Goal: Contribute content: Add original content to the website for others to see

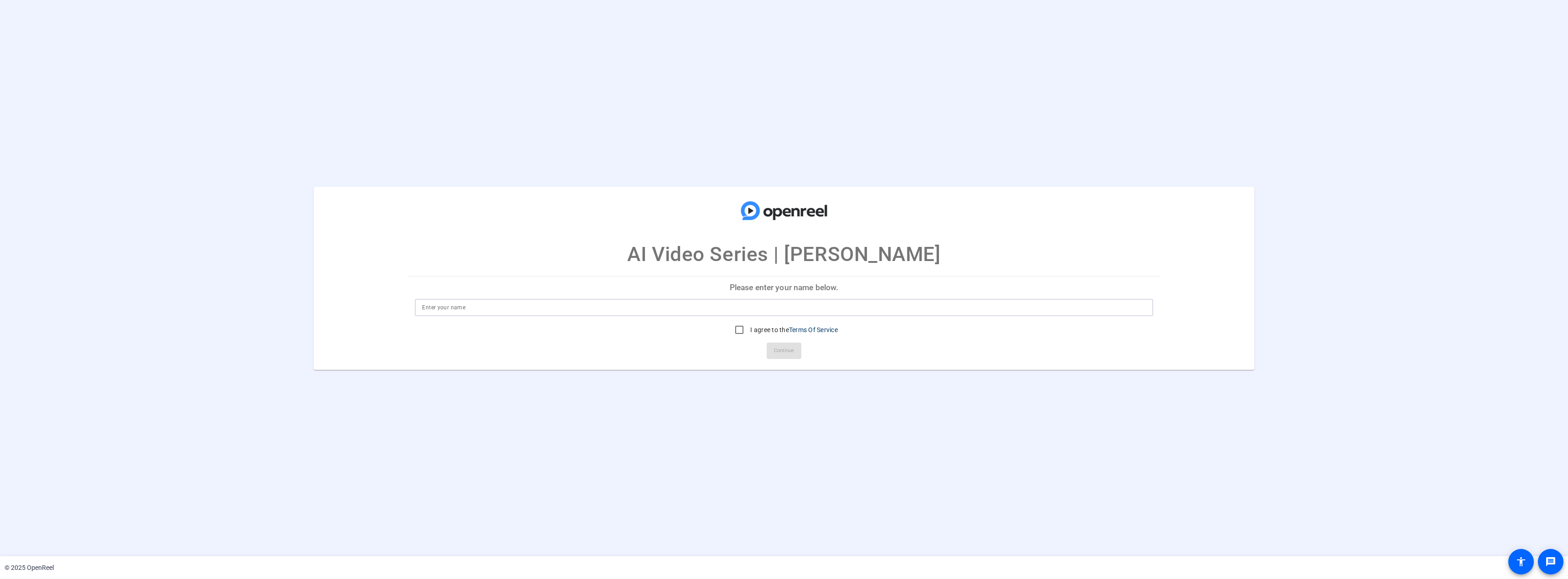
click at [628, 308] on input at bounding box center [784, 307] width 723 height 11
type input "[PERSON_NAME]"
click at [740, 330] on input "I agree to the Terms Of Service" at bounding box center [739, 329] width 18 height 18
checkbox input "true"
click at [789, 356] on span "Continue" at bounding box center [784, 351] width 20 height 14
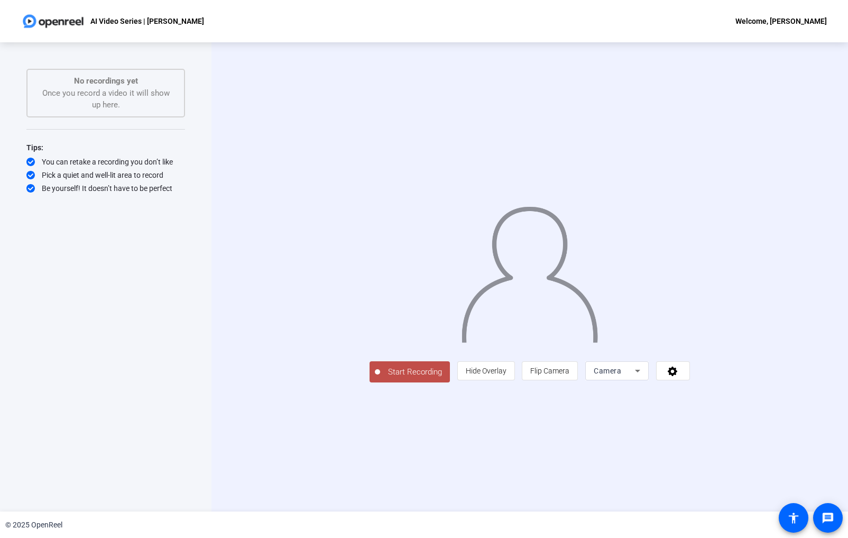
click at [380, 378] on span "Start Recording" at bounding box center [415, 372] width 70 height 12
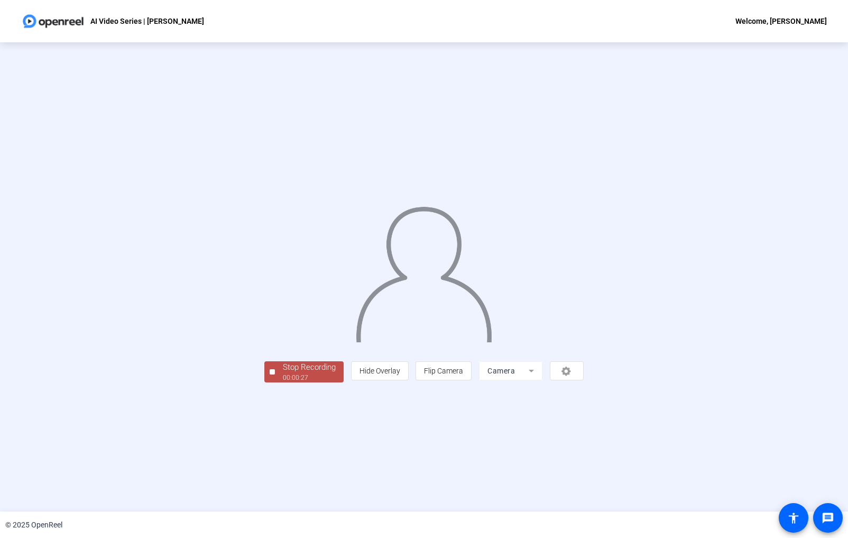
click at [283, 373] on div "Stop Recording" at bounding box center [309, 367] width 53 height 12
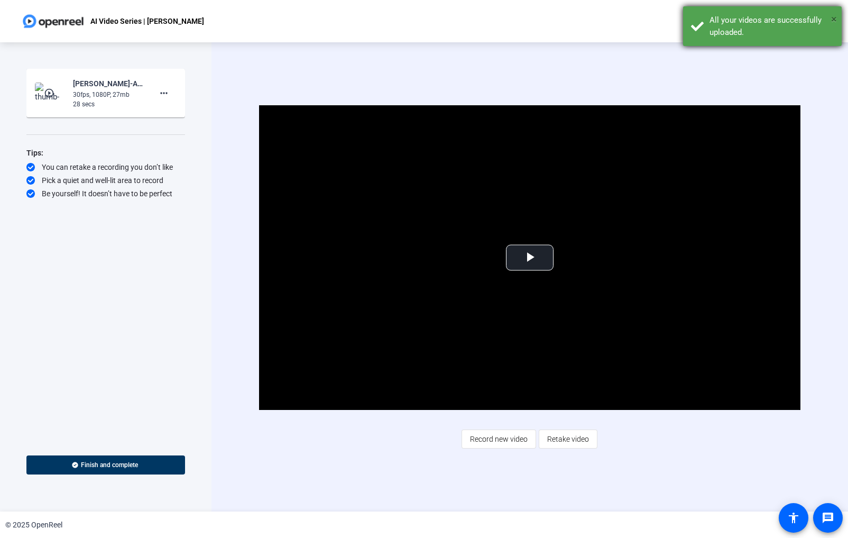
click at [833, 20] on span "×" at bounding box center [834, 19] width 6 height 13
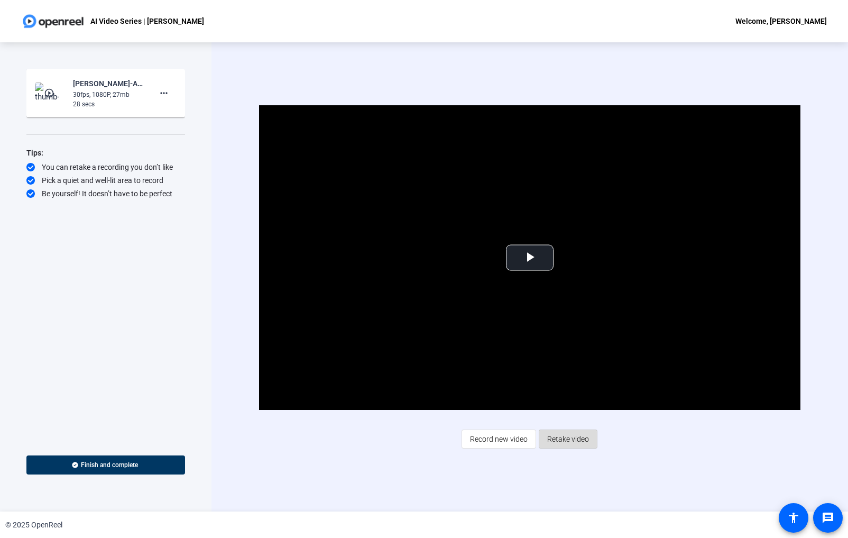
click at [575, 442] on span "Retake video" at bounding box center [568, 439] width 42 height 20
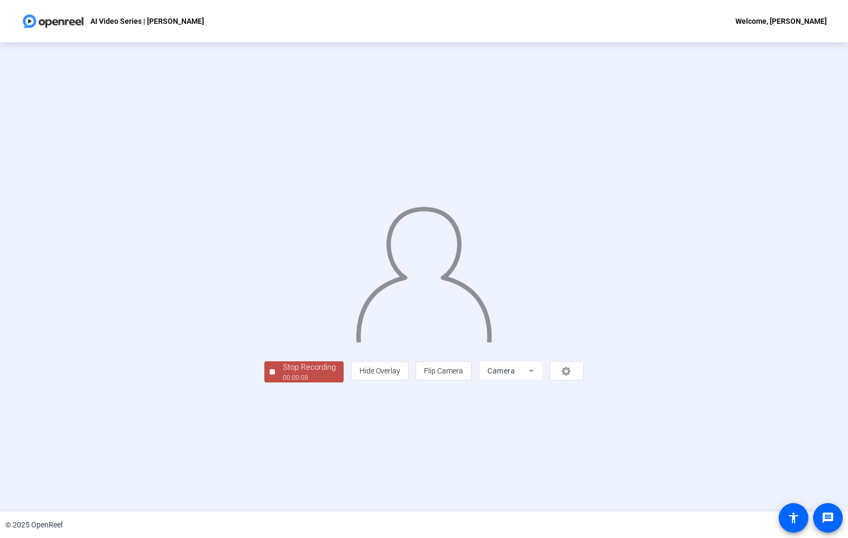
click at [283, 373] on div "Stop Recording" at bounding box center [309, 367] width 53 height 12
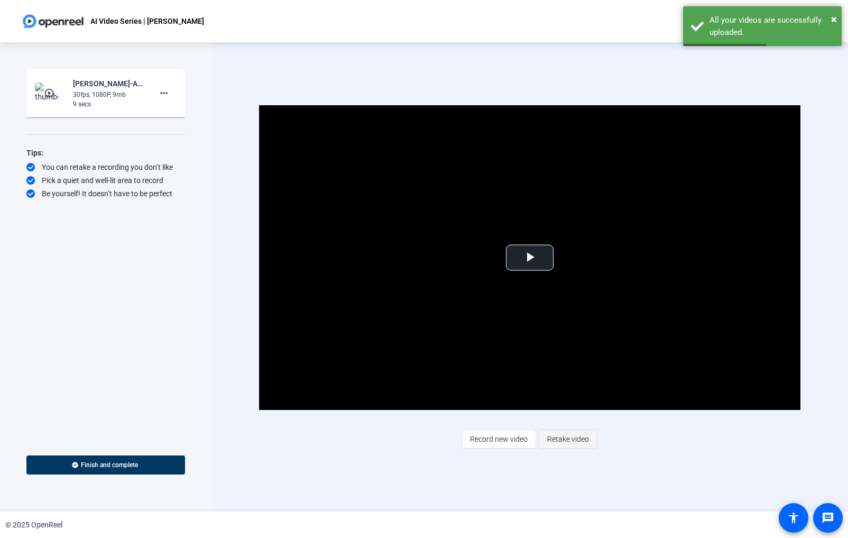
click at [570, 441] on span "Retake video" at bounding box center [568, 439] width 42 height 20
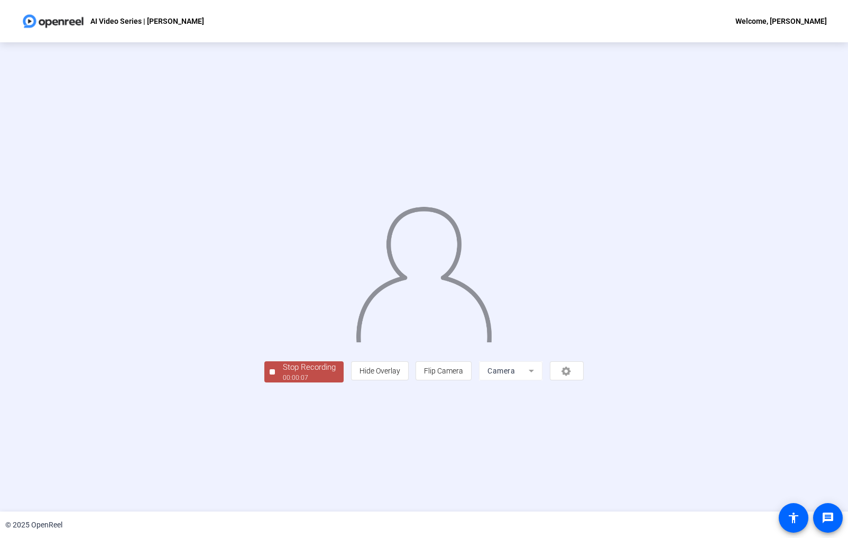
click at [283, 373] on div "Stop Recording" at bounding box center [309, 367] width 53 height 12
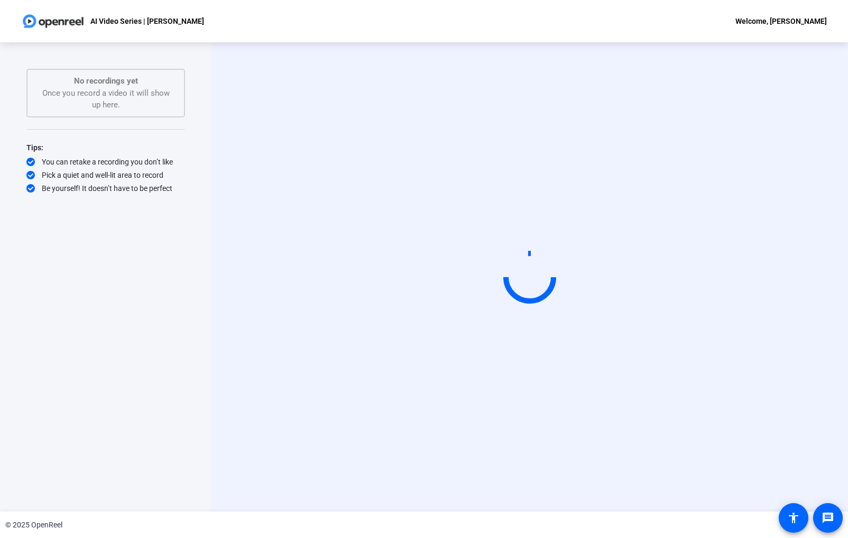
click at [171, 414] on div "Start Recording No recordings yet Once you record a video it will show up here.…" at bounding box center [105, 266] width 159 height 394
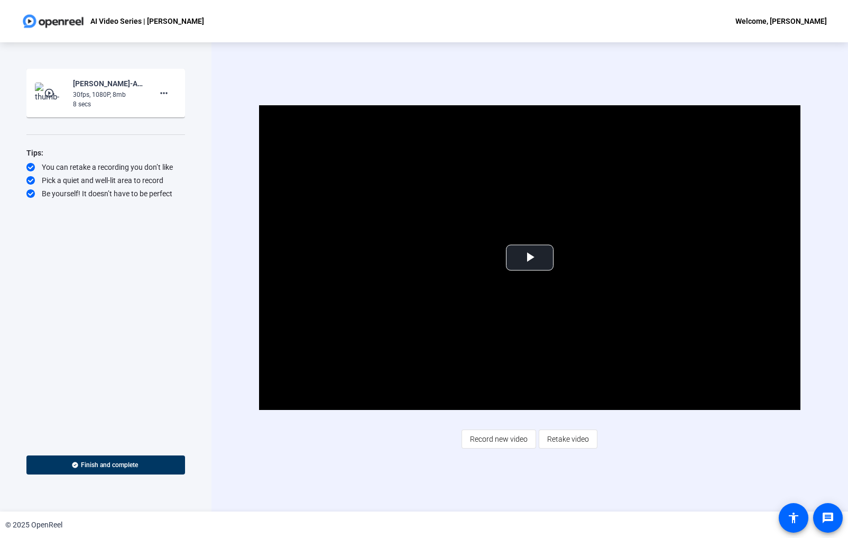
click at [506, 441] on span "Record new video" at bounding box center [499, 439] width 58 height 20
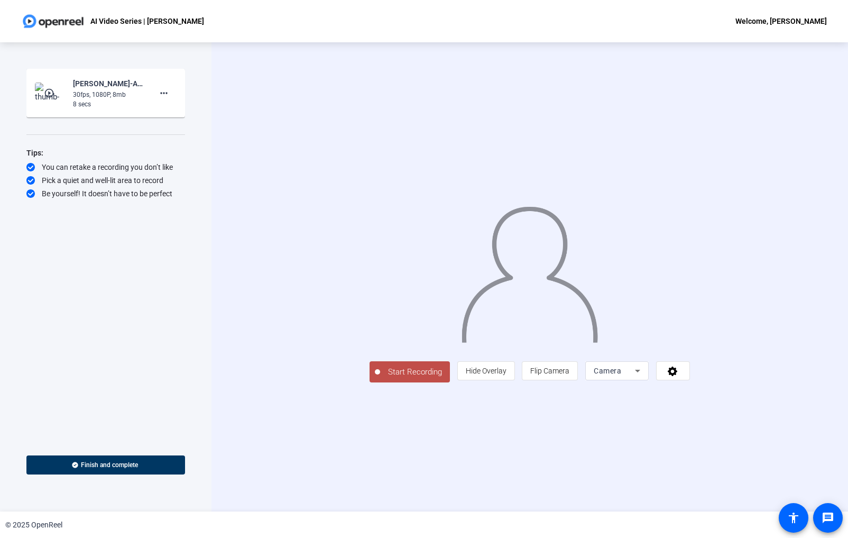
click at [380, 378] on span "Start Recording" at bounding box center [415, 372] width 70 height 12
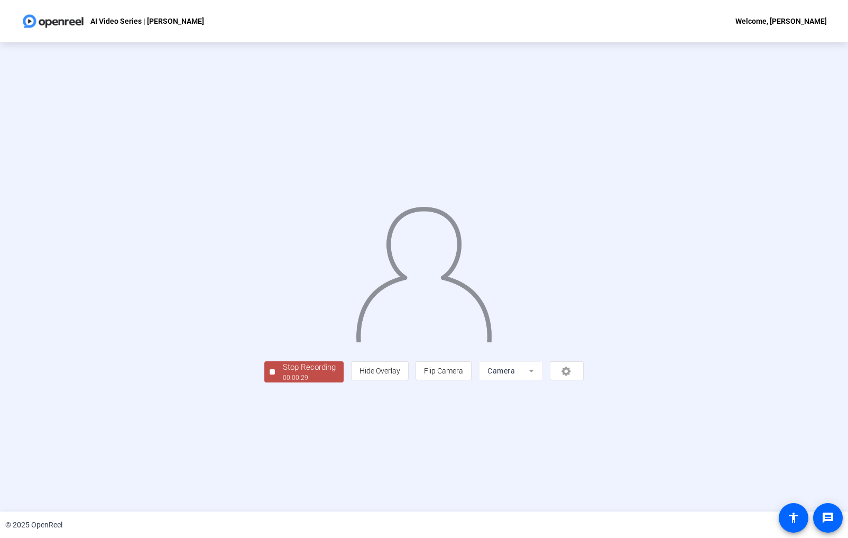
click at [283, 373] on div "Stop Recording" at bounding box center [309, 367] width 53 height 12
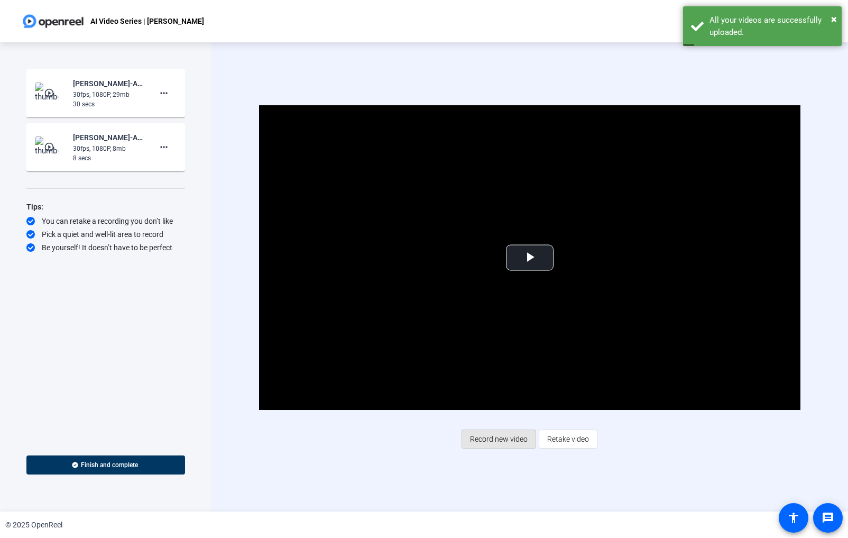
drag, startPoint x: 506, startPoint y: 442, endPoint x: 498, endPoint y: 486, distance: 44.6
click at [498, 486] on div "Video Player is loading. Play Video Play Mute Current Time 0:00 / Duration 0:29…" at bounding box center [529, 276] width 636 height 469
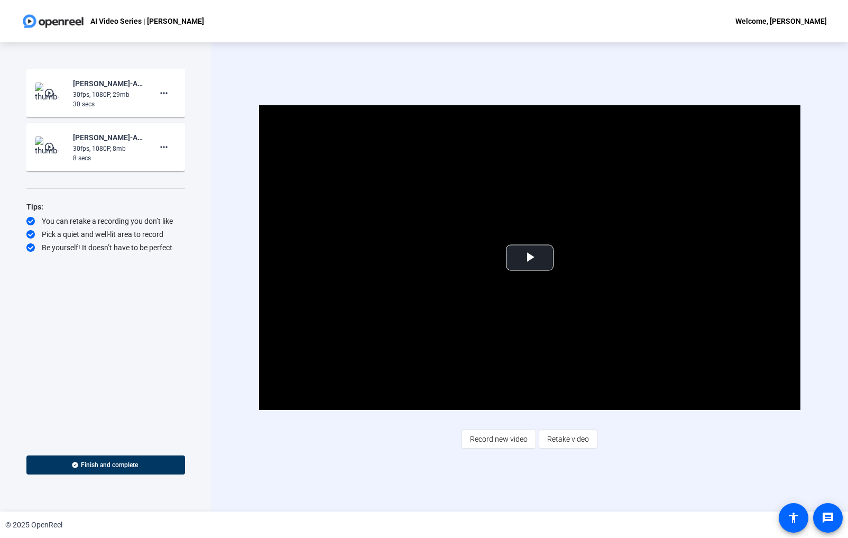
drag, startPoint x: 194, startPoint y: 263, endPoint x: 187, endPoint y: 184, distance: 79.6
click at [195, 253] on div "Start Recording play_circle_outline [PERSON_NAME]-AI Video Series - [PERSON_NAM…" at bounding box center [105, 276] width 211 height 469
click at [165, 149] on mat-icon "more_horiz" at bounding box center [164, 147] width 13 height 13
click at [190, 169] on span "Delete clip" at bounding box center [181, 169] width 42 height 13
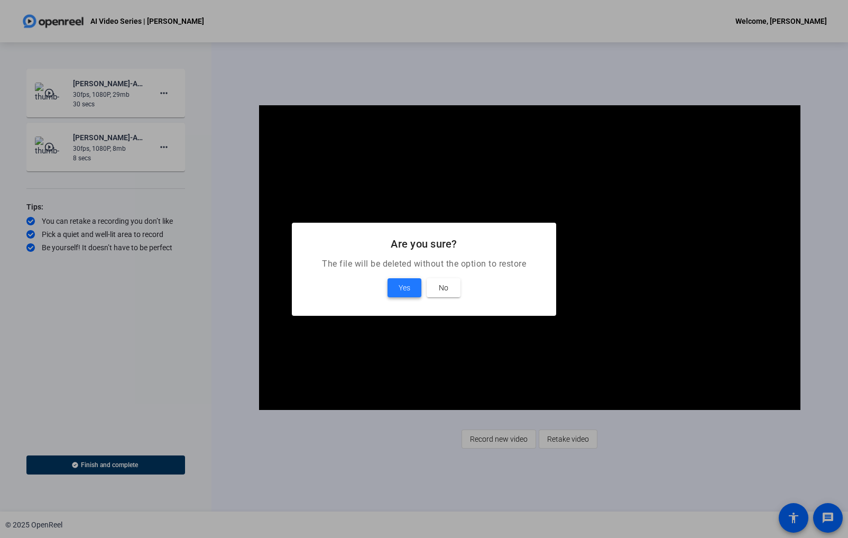
click at [412, 285] on span at bounding box center [405, 287] width 34 height 25
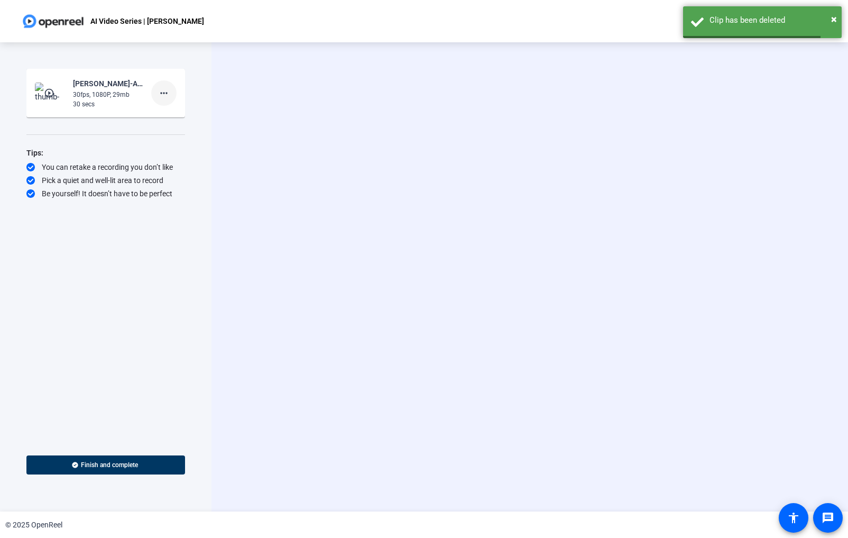
click at [166, 96] on mat-icon "more_horiz" at bounding box center [164, 93] width 13 height 13
click at [181, 118] on span "Delete clip" at bounding box center [181, 115] width 42 height 13
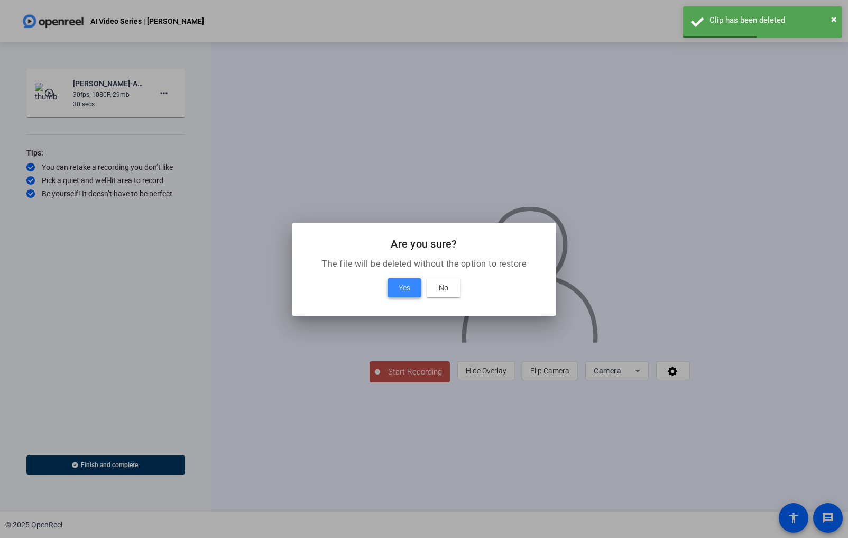
click at [413, 287] on span at bounding box center [405, 287] width 34 height 25
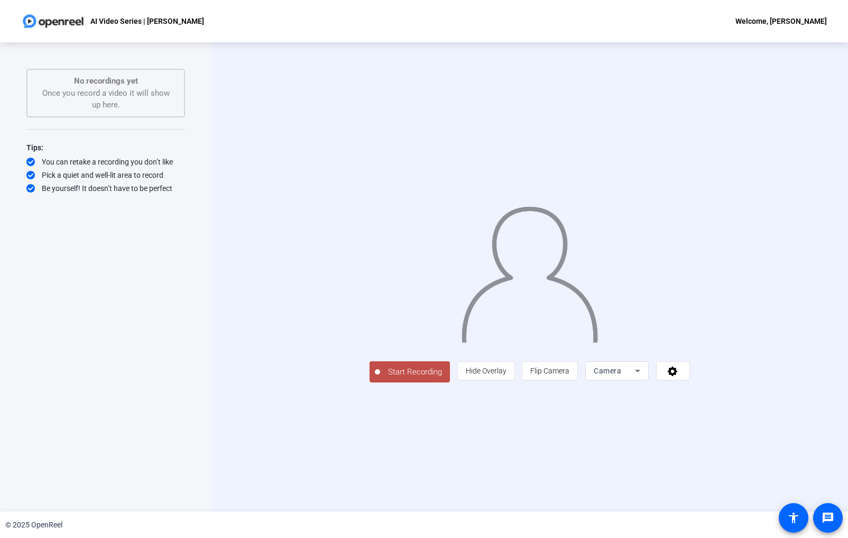
drag, startPoint x: 311, startPoint y: 432, endPoint x: 400, endPoint y: 441, distance: 89.2
click at [380, 378] on span "Start Recording" at bounding box center [415, 372] width 70 height 12
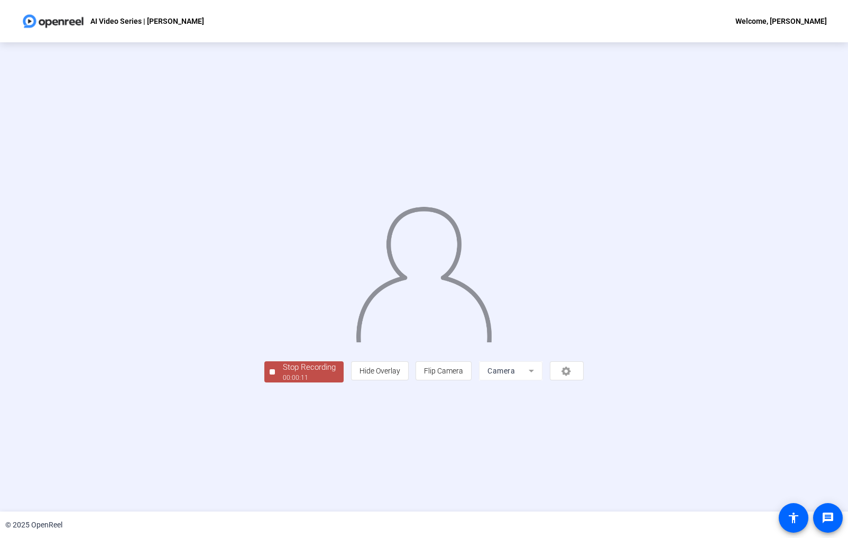
click at [283, 373] on div "Stop Recording" at bounding box center [309, 367] width 53 height 12
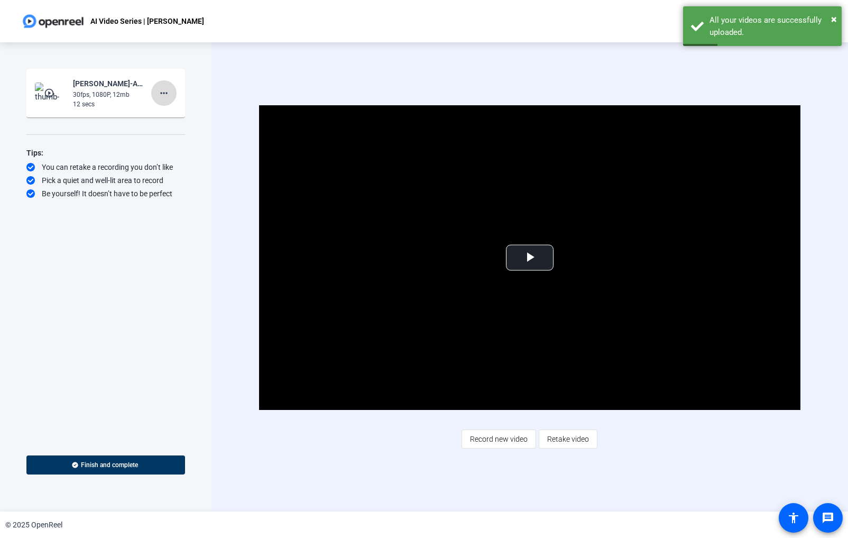
click at [160, 93] on mat-icon "more_horiz" at bounding box center [164, 93] width 13 height 13
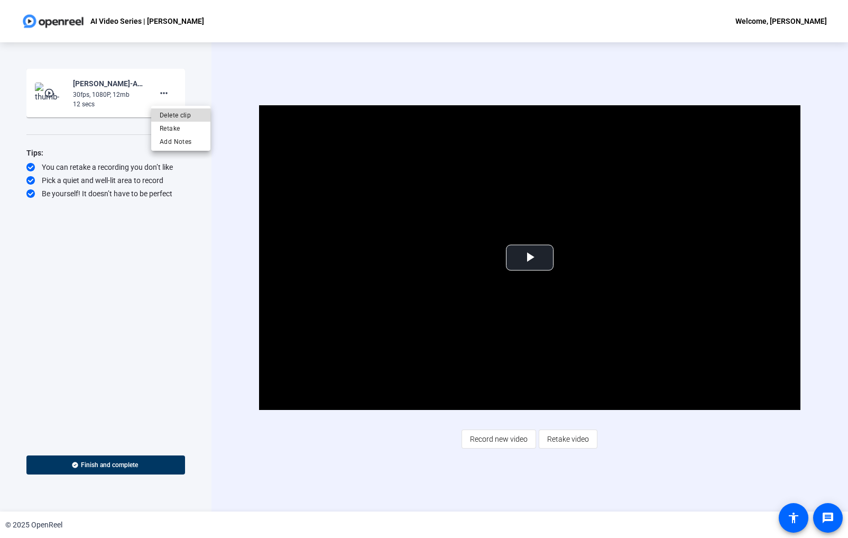
click at [184, 115] on span "Delete clip" at bounding box center [181, 115] width 42 height 13
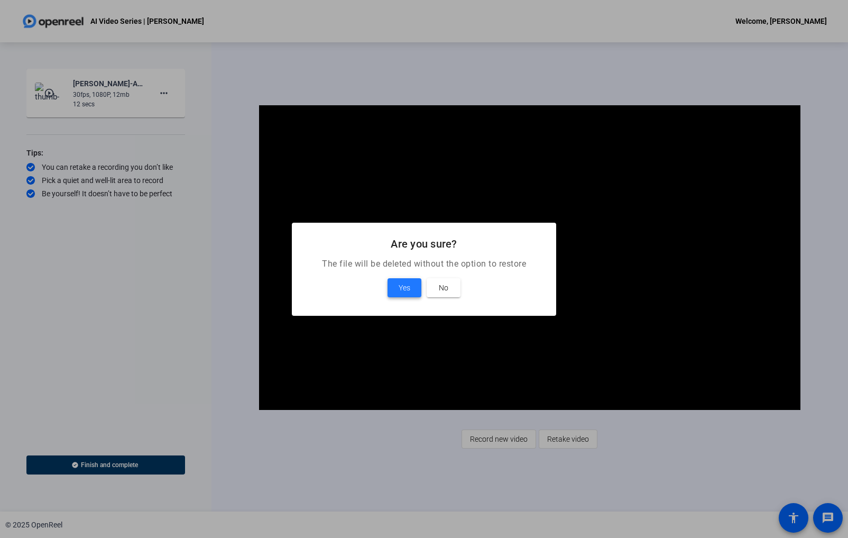
click at [410, 287] on span "Yes" at bounding box center [405, 287] width 12 height 13
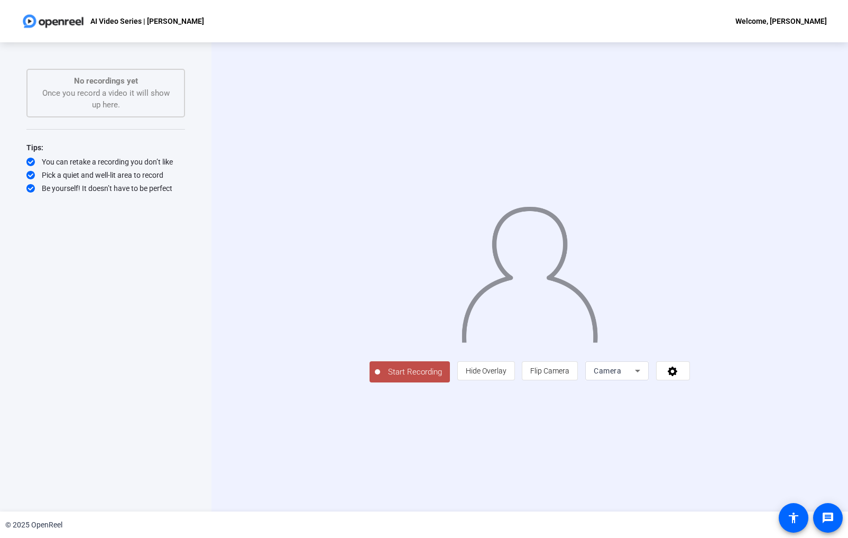
click at [380, 378] on span "Start Recording" at bounding box center [415, 372] width 70 height 12
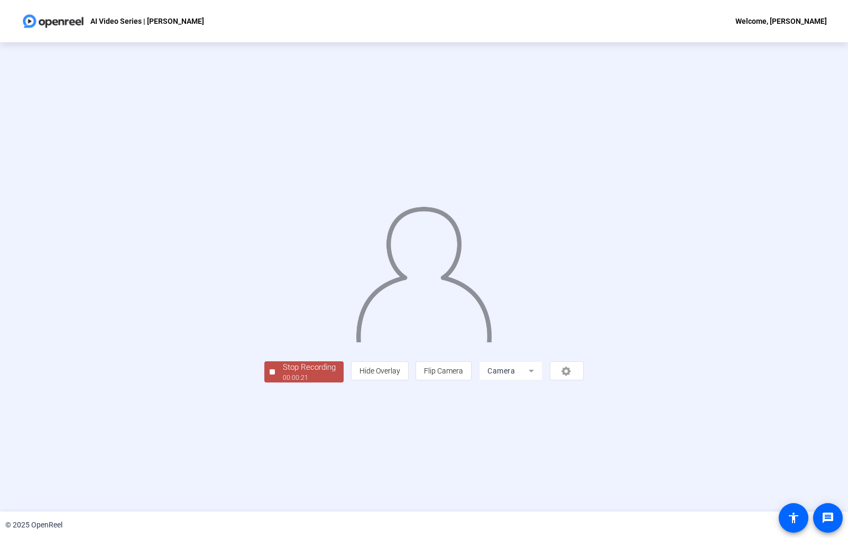
click at [283, 373] on div "Stop Recording" at bounding box center [309, 367] width 53 height 12
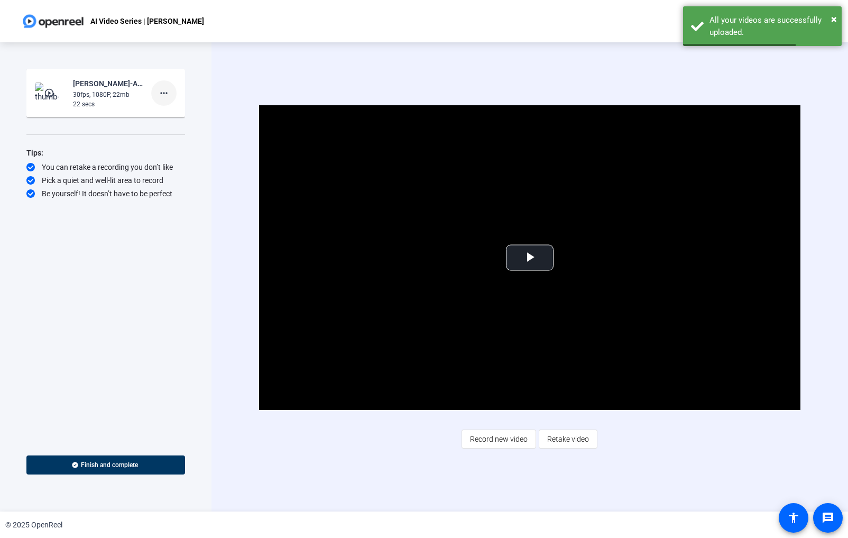
click at [162, 93] on mat-icon "more_horiz" at bounding box center [164, 93] width 13 height 13
click at [179, 110] on span "Delete clip" at bounding box center [181, 115] width 42 height 13
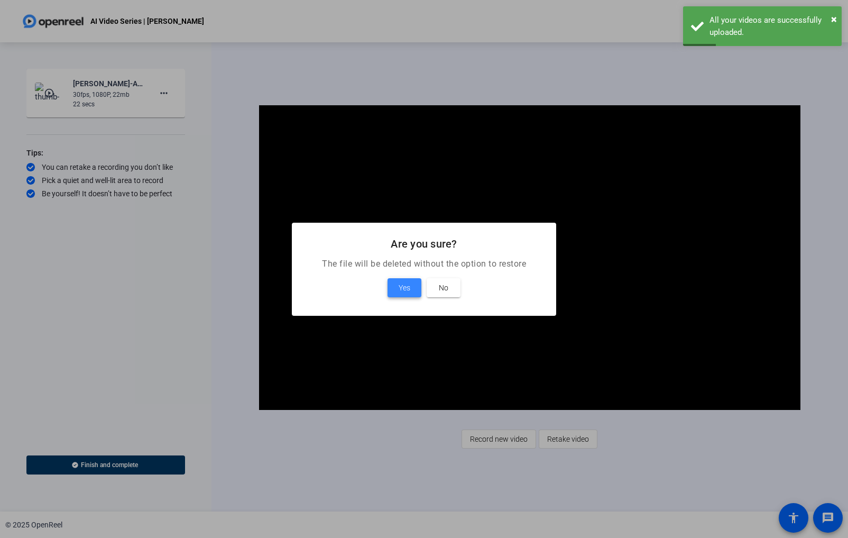
click at [396, 285] on span at bounding box center [405, 287] width 34 height 25
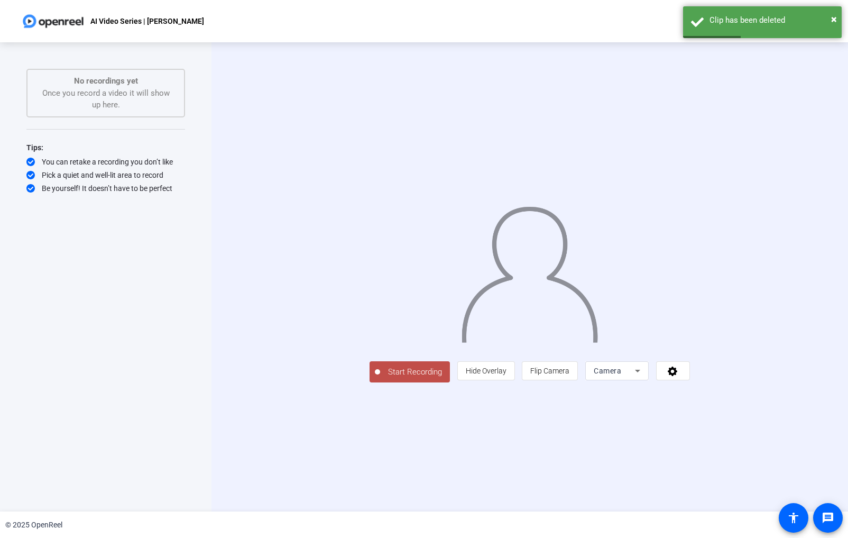
click at [380, 378] on span "Start Recording" at bounding box center [415, 372] width 70 height 12
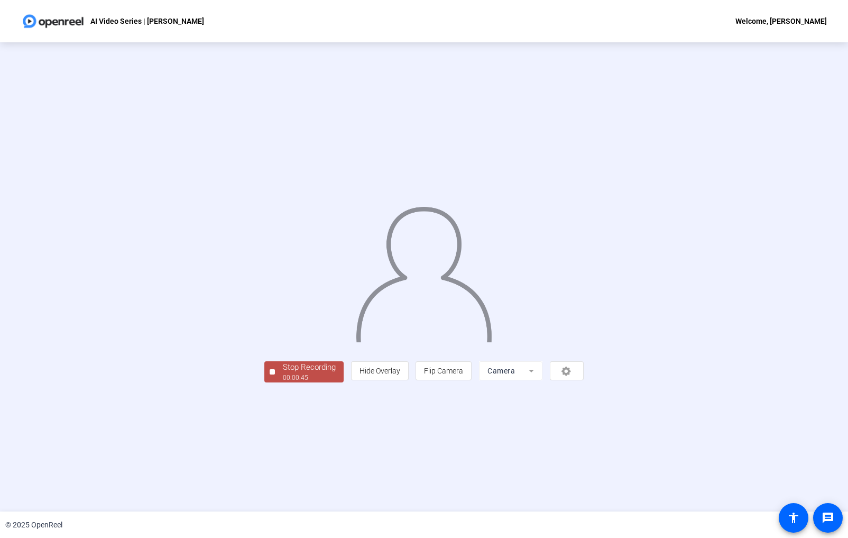
drag, startPoint x: 180, startPoint y: 450, endPoint x: 350, endPoint y: 474, distance: 172.4
click at [283, 382] on div "00:00:45" at bounding box center [309, 378] width 53 height 10
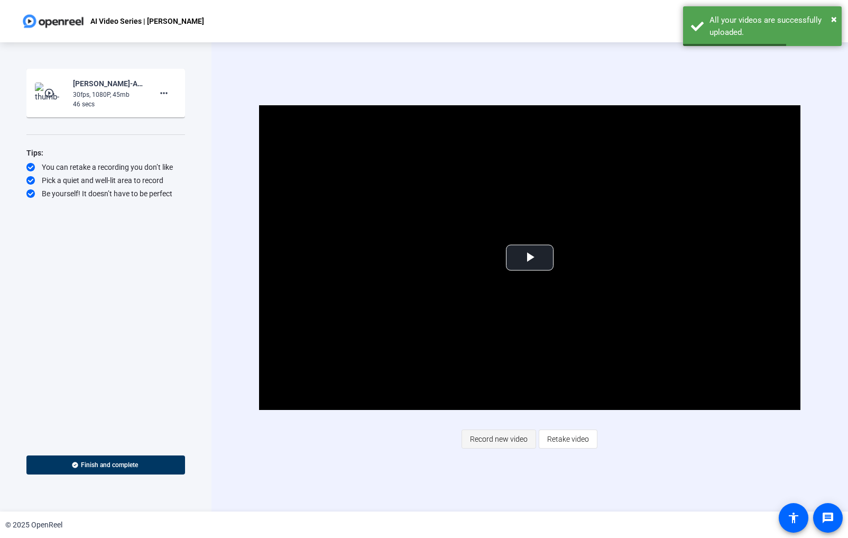
click at [521, 441] on span "Record new video" at bounding box center [499, 439] width 58 height 20
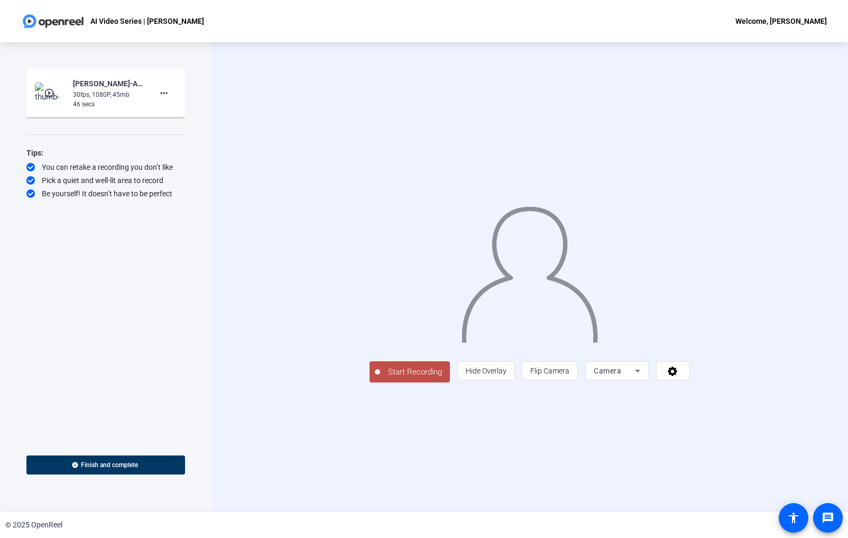
click at [380, 378] on span "Start Recording" at bounding box center [415, 372] width 70 height 12
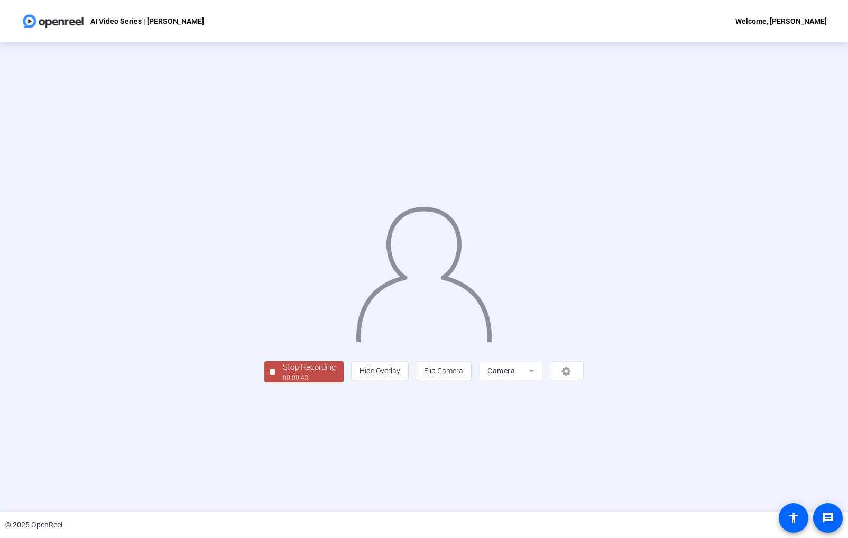
click at [283, 373] on div "Stop Recording" at bounding box center [309, 367] width 53 height 12
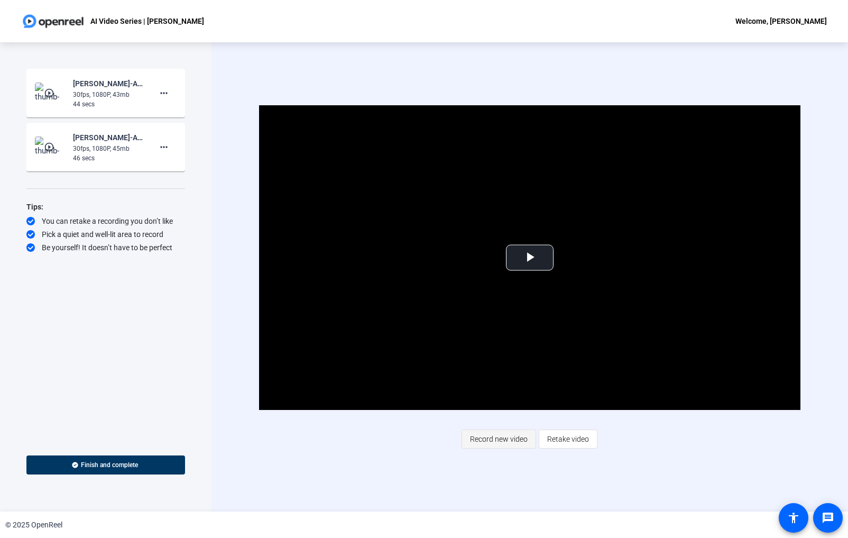
click at [491, 445] on span "Record new video" at bounding box center [499, 439] width 58 height 20
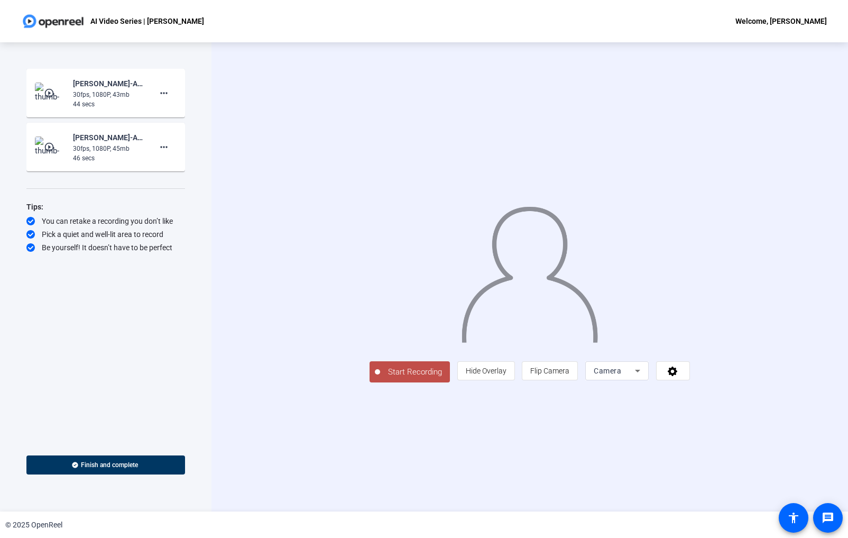
click at [380, 378] on span "Start Recording" at bounding box center [415, 372] width 70 height 12
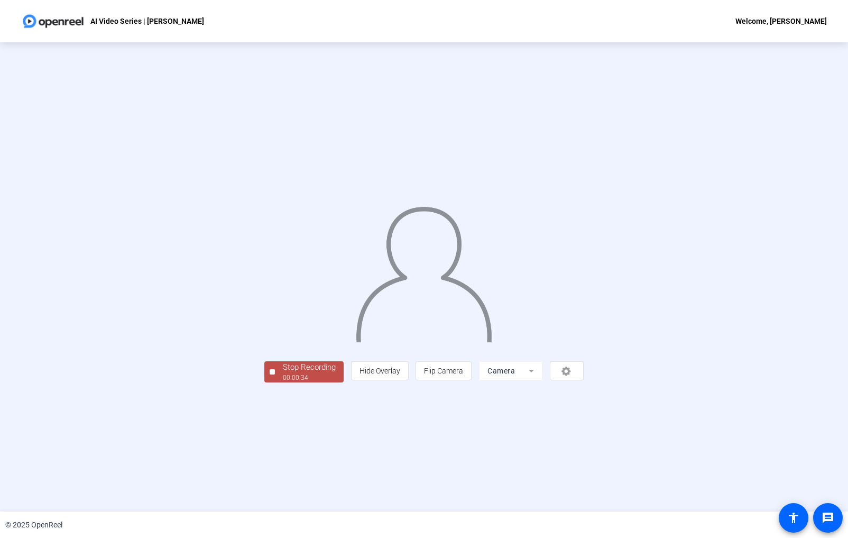
click at [283, 382] on div "00:00:34" at bounding box center [309, 378] width 53 height 10
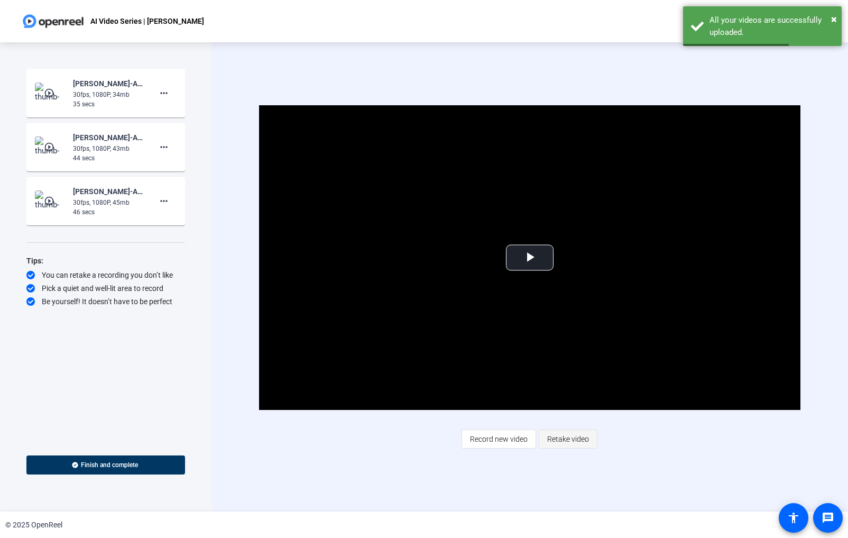
click at [575, 442] on span "Retake video" at bounding box center [568, 439] width 42 height 20
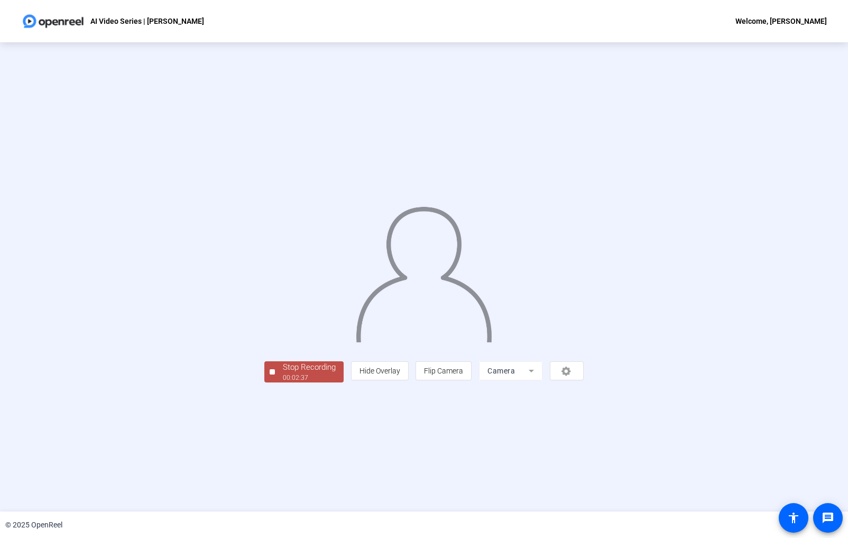
click at [283, 382] on div "00:02:37" at bounding box center [309, 378] width 53 height 10
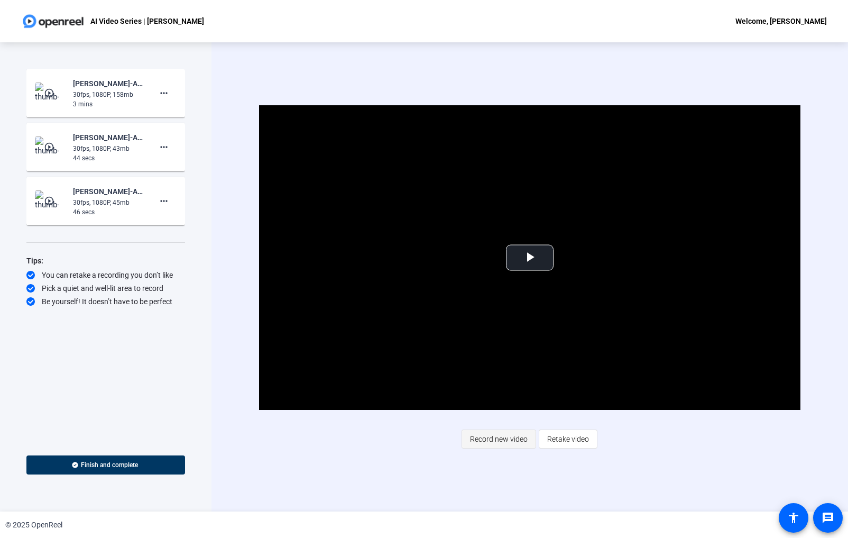
click at [503, 441] on span "Record new video" at bounding box center [499, 439] width 58 height 20
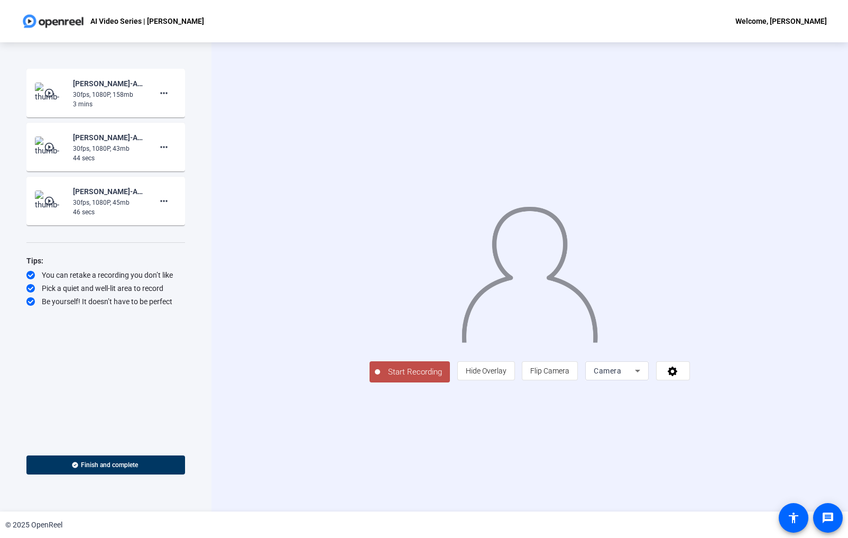
click at [380, 378] on span "Start Recording" at bounding box center [415, 372] width 70 height 12
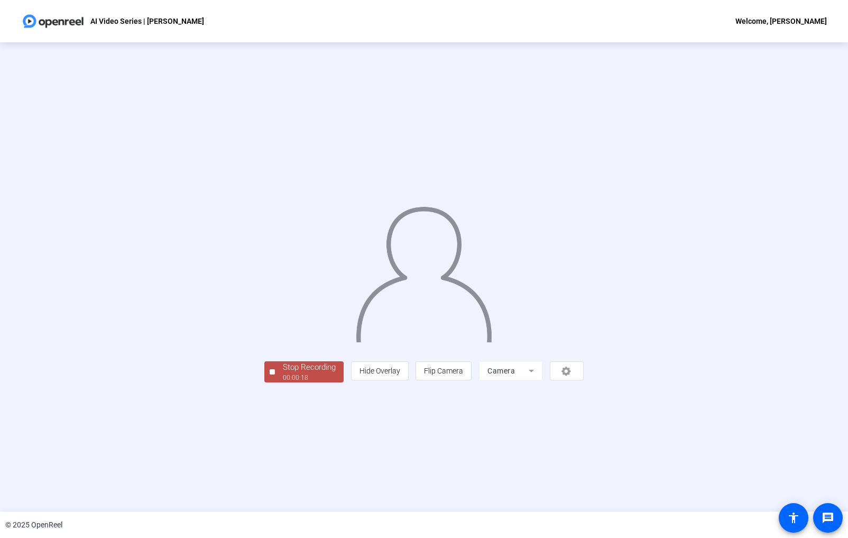
click at [283, 382] on div "00:00:18" at bounding box center [309, 378] width 53 height 10
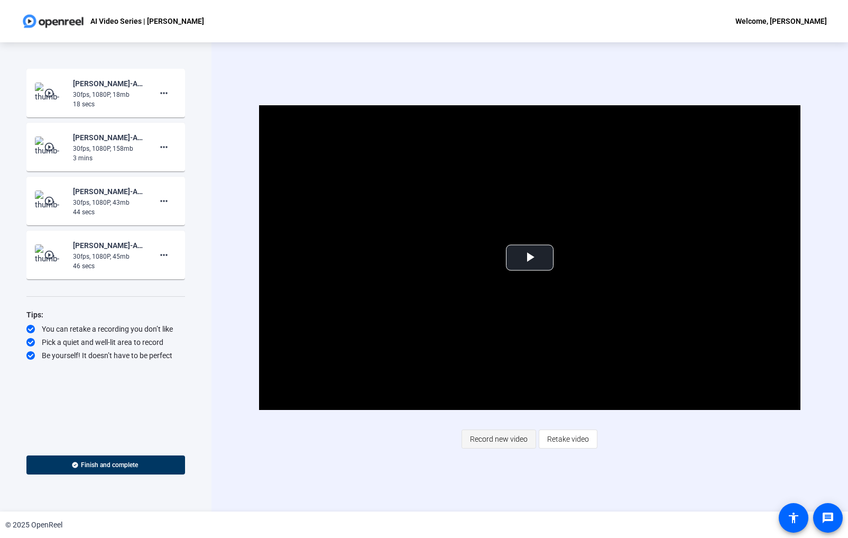
click at [496, 441] on span "Record new video" at bounding box center [499, 439] width 58 height 20
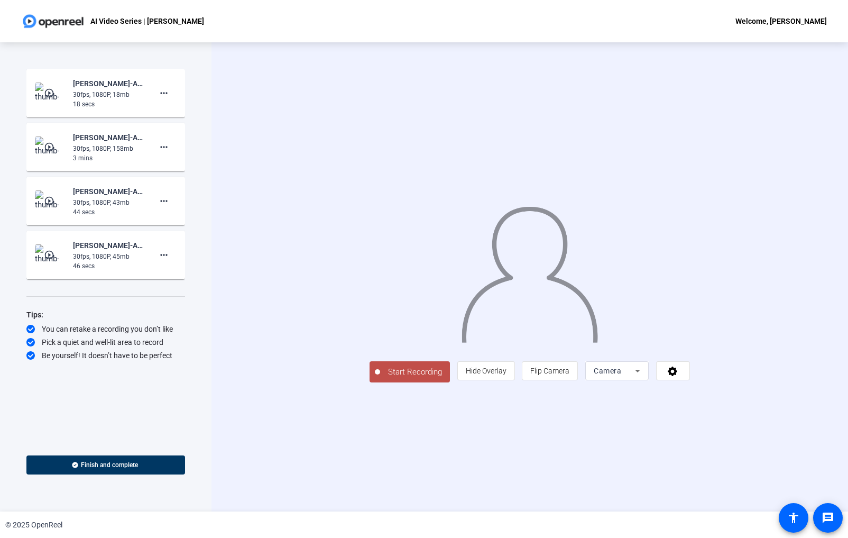
click at [380, 378] on span "Start Recording" at bounding box center [415, 372] width 70 height 12
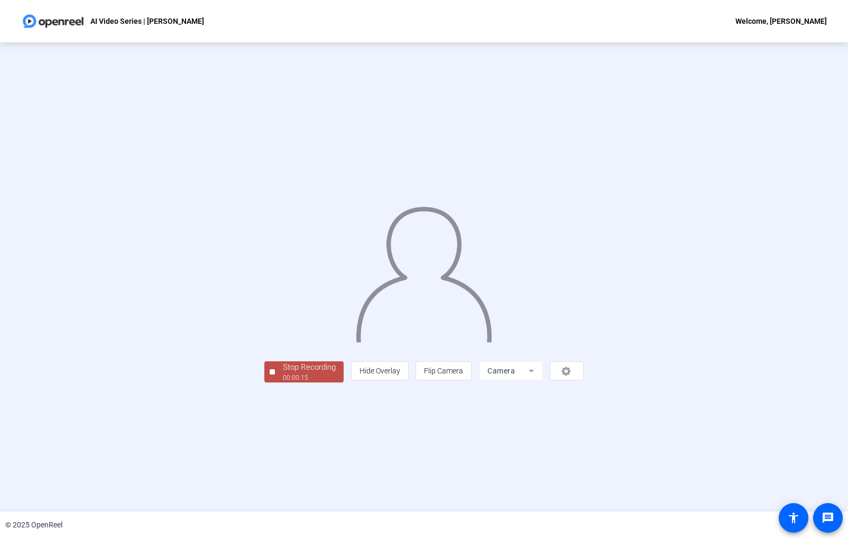
click at [283, 373] on div "Stop Recording" at bounding box center [309, 367] width 53 height 12
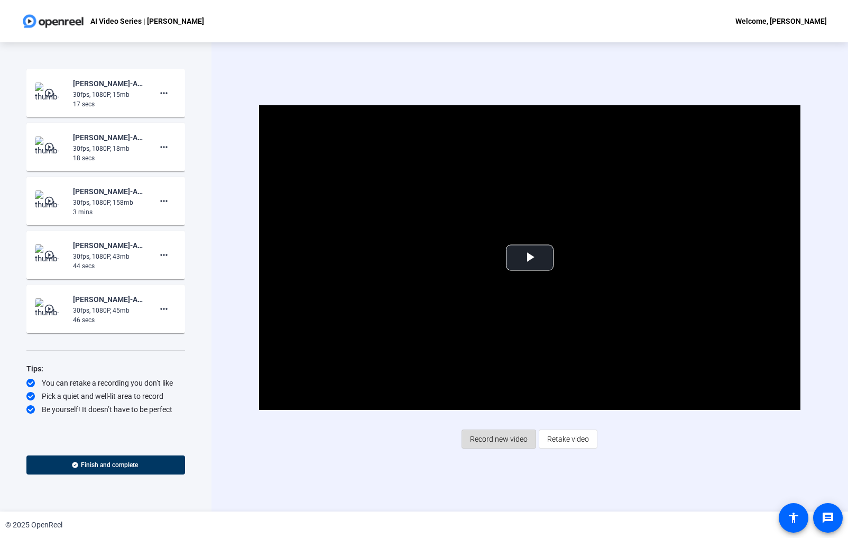
click at [524, 446] on span "Record new video" at bounding box center [499, 439] width 58 height 20
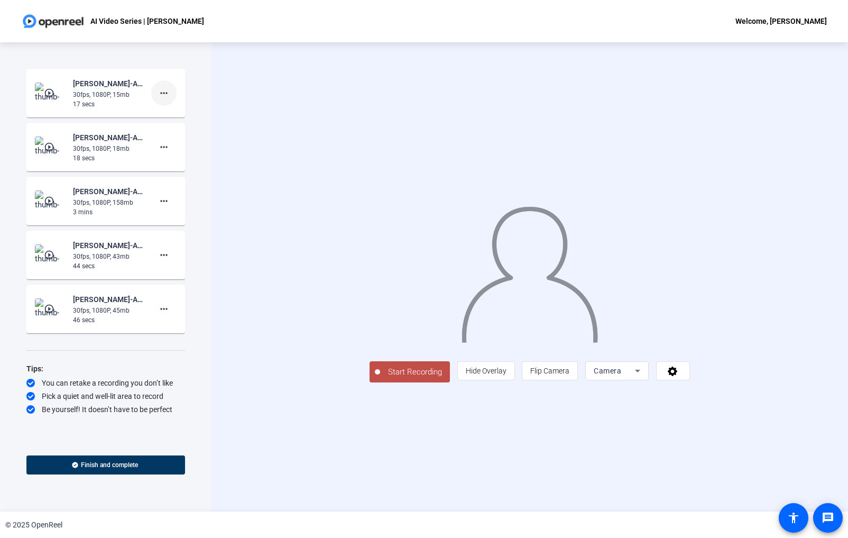
click at [162, 91] on mat-icon "more_horiz" at bounding box center [164, 93] width 13 height 13
click at [192, 118] on span "Delete clip" at bounding box center [181, 115] width 42 height 13
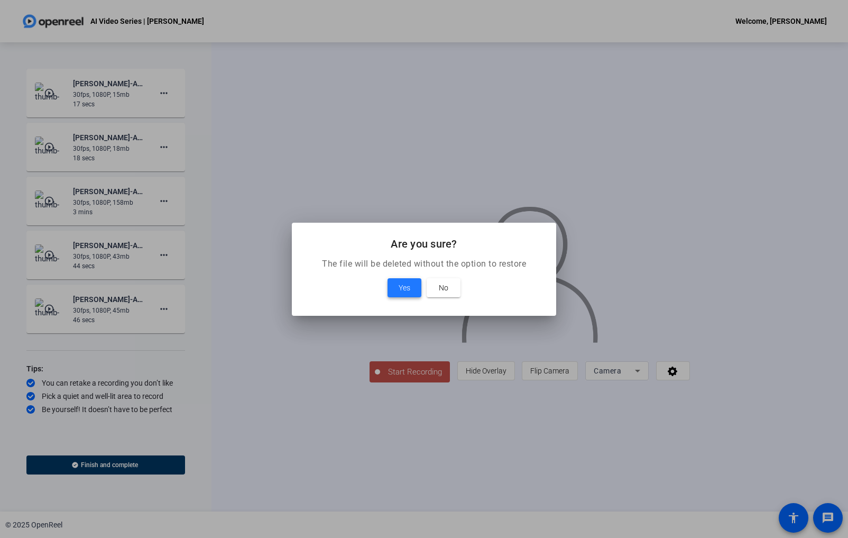
click at [403, 287] on span "Yes" at bounding box center [405, 287] width 12 height 13
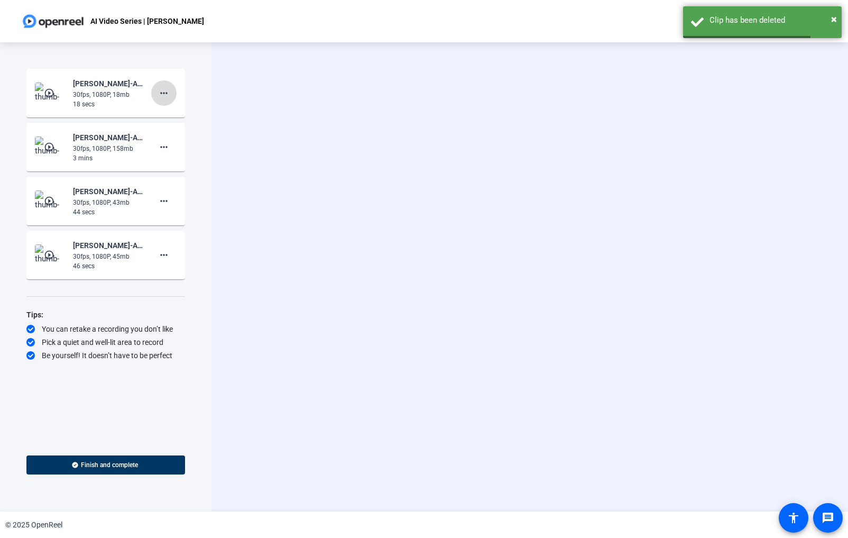
click at [164, 95] on mat-icon "more_horiz" at bounding box center [164, 93] width 13 height 13
click at [178, 116] on span "Delete clip" at bounding box center [181, 115] width 42 height 13
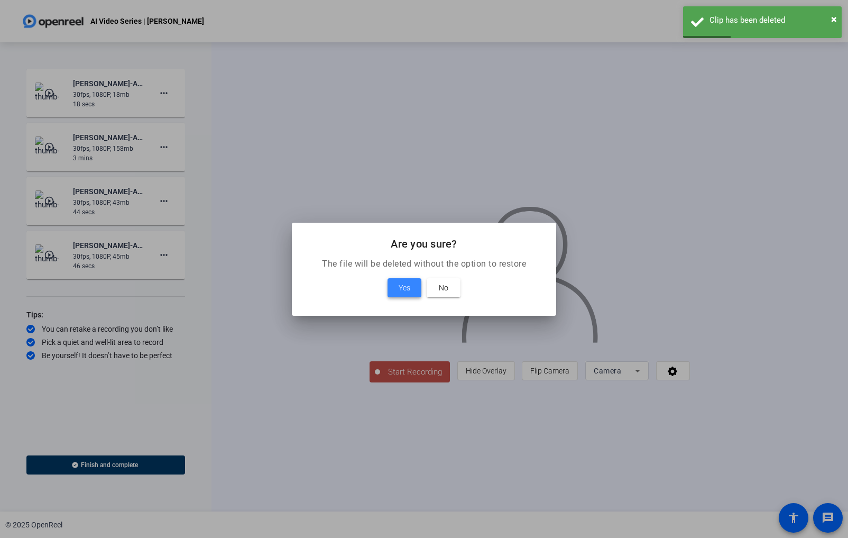
click at [405, 292] on span "Yes" at bounding box center [405, 287] width 12 height 13
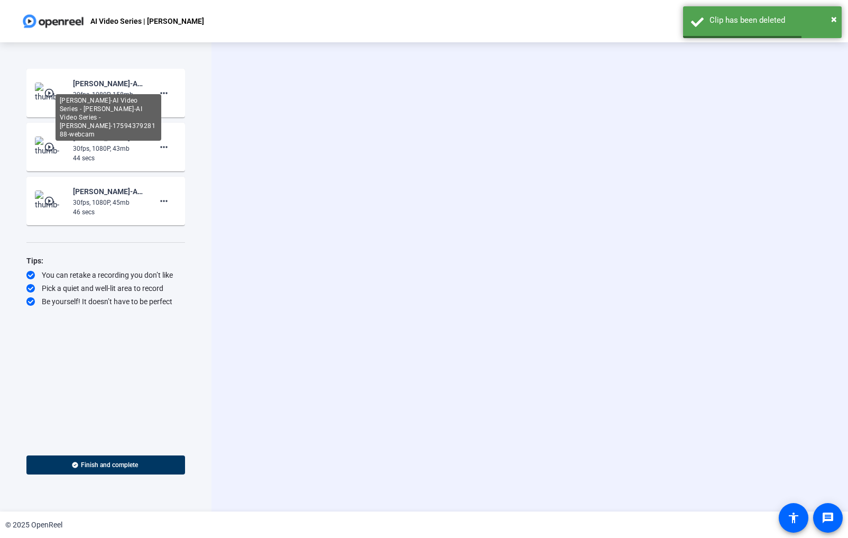
click at [57, 94] on div "[PERSON_NAME]-AI Video Series - [PERSON_NAME]-AI Video Series - [PERSON_NAME]-1…" at bounding box center [109, 117] width 106 height 47
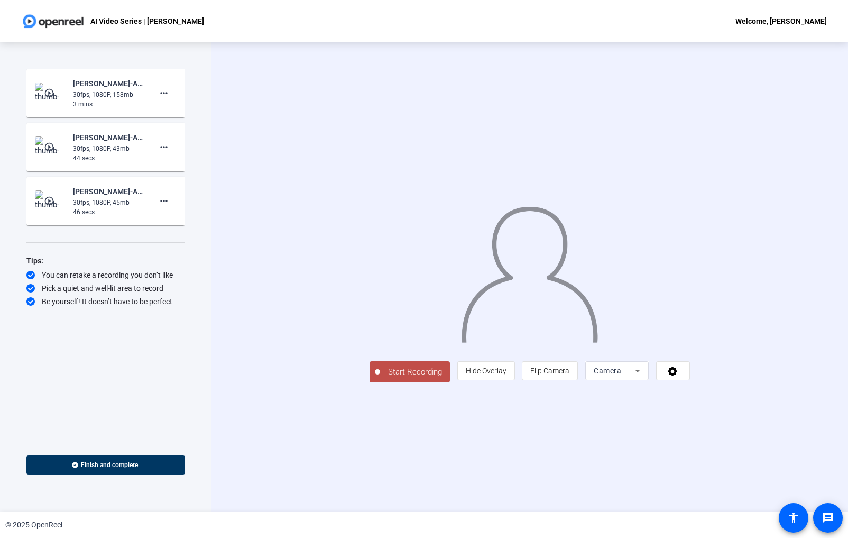
click at [380, 378] on span "Start Recording" at bounding box center [415, 372] width 70 height 12
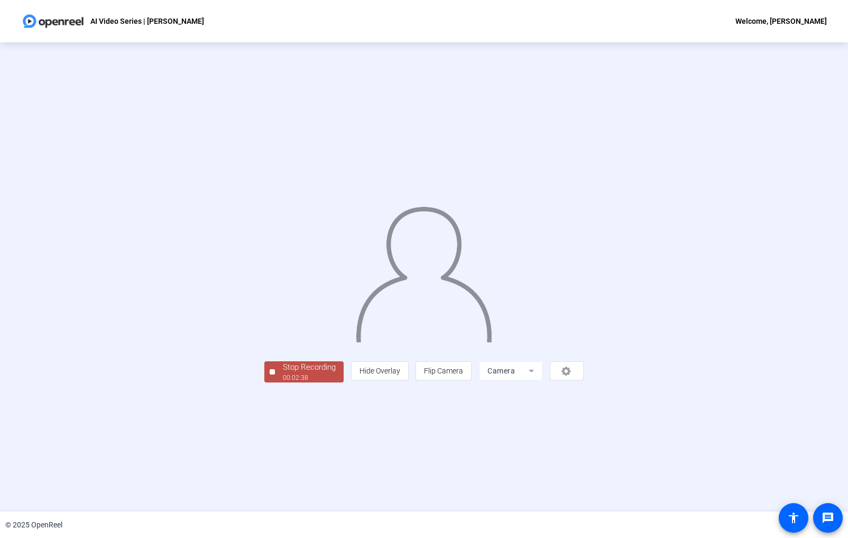
click at [283, 373] on div "Stop Recording" at bounding box center [309, 367] width 53 height 12
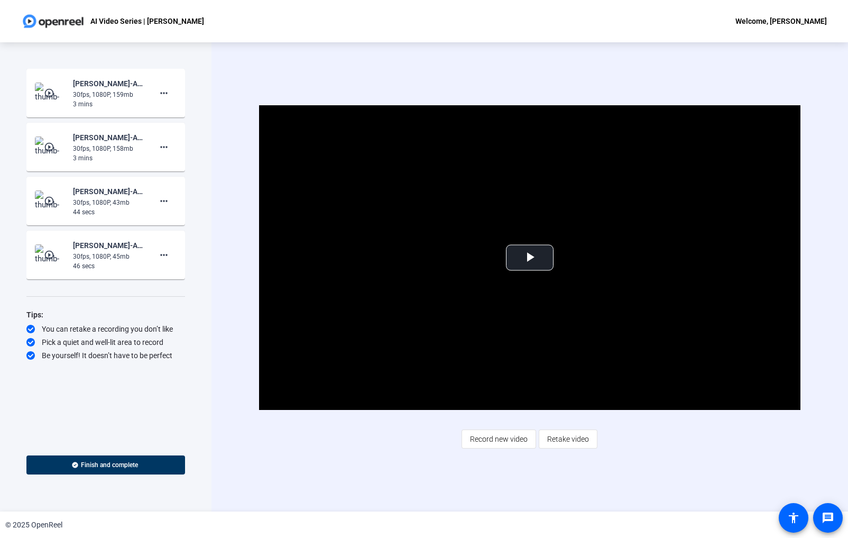
click at [533, 473] on div "Video Player is loading. Play Video Play Mute Current Time 0:00 / Duration 2:38…" at bounding box center [529, 276] width 636 height 469
click at [507, 440] on span "Record new video" at bounding box center [499, 439] width 58 height 20
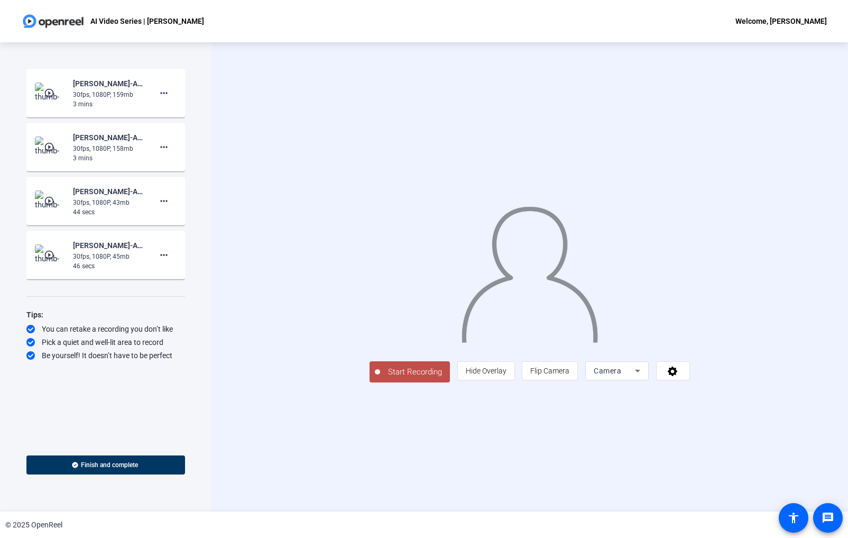
click at [370, 382] on button "Start Recording" at bounding box center [410, 371] width 80 height 21
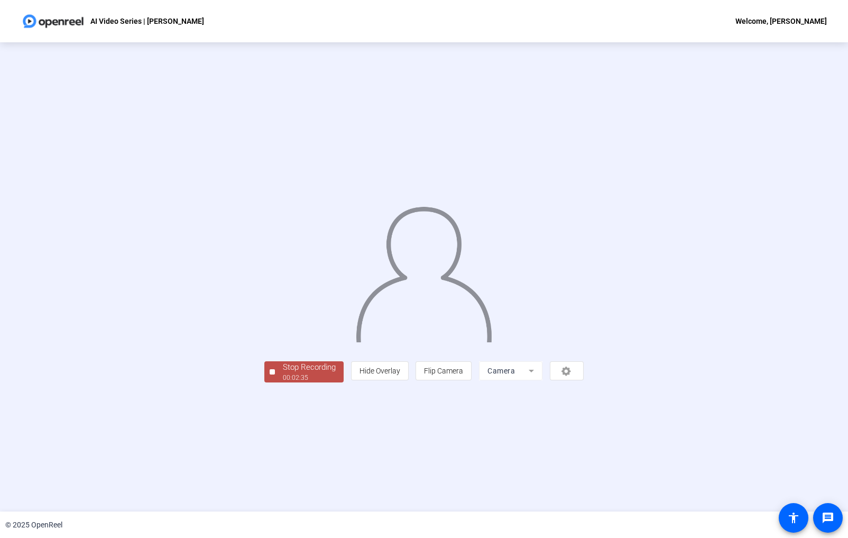
click at [283, 382] on div "00:02:35" at bounding box center [309, 378] width 53 height 10
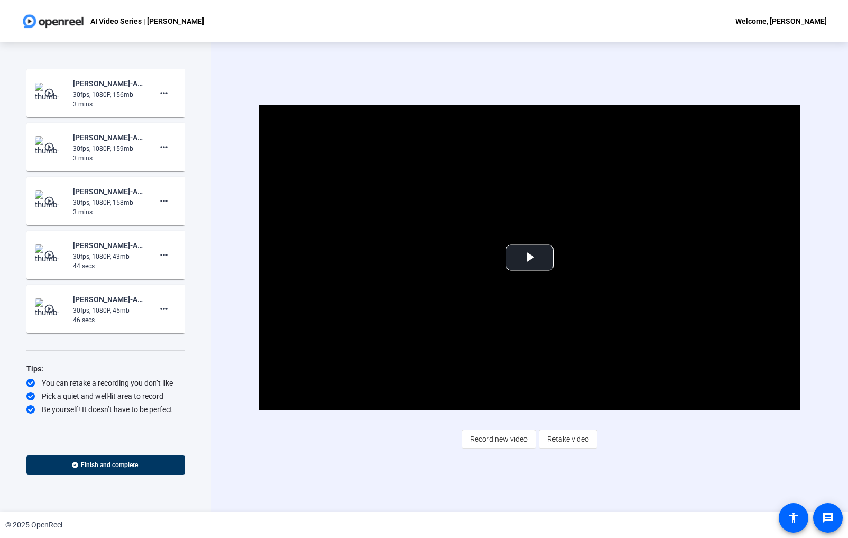
click at [607, 70] on div "Video Player is loading. Play Video Play Mute Current Time 0:00 / Duration 2:36…" at bounding box center [529, 276] width 636 height 469
click at [517, 440] on span "Record new video" at bounding box center [499, 439] width 58 height 20
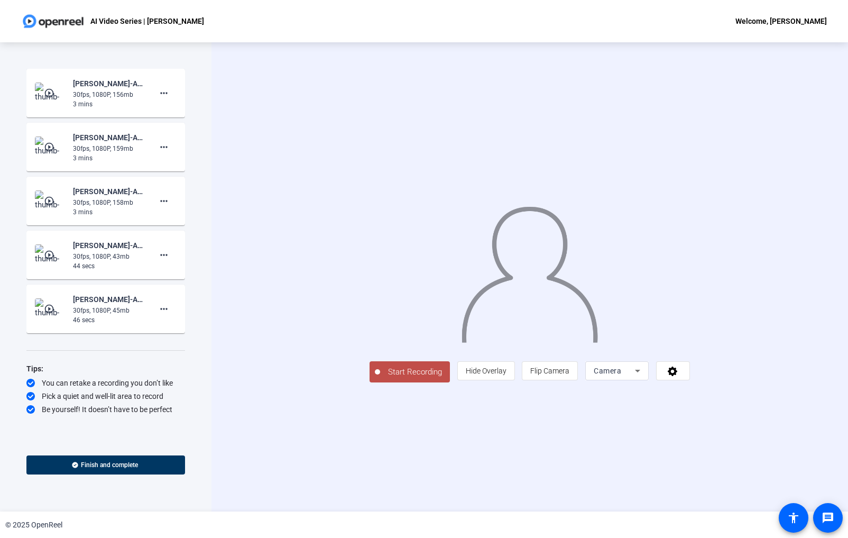
click at [380, 378] on span "Start Recording" at bounding box center [415, 372] width 70 height 12
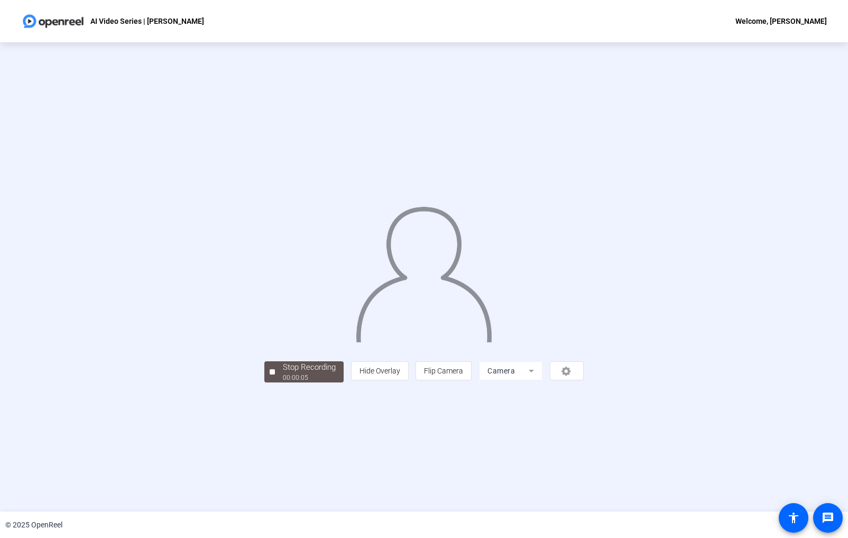
click at [283, 382] on div "00:00:05" at bounding box center [309, 378] width 53 height 10
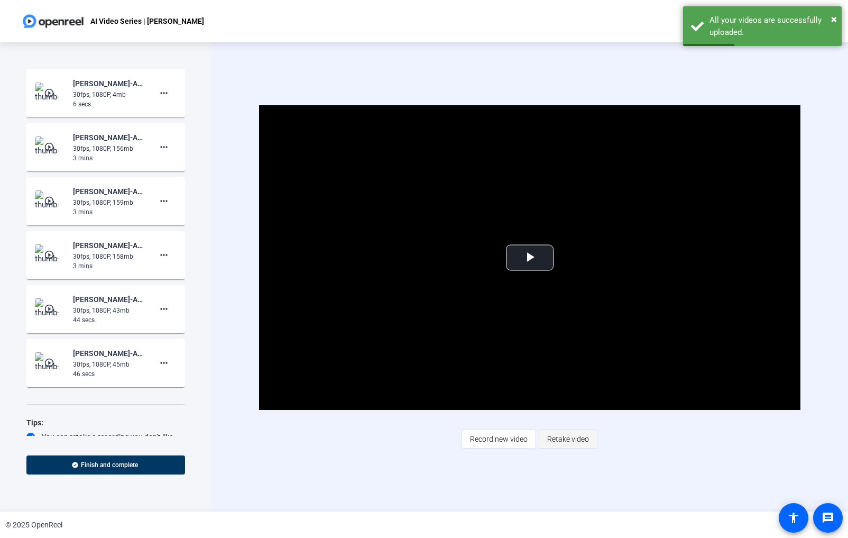
click at [575, 443] on span "Retake video" at bounding box center [568, 439] width 42 height 20
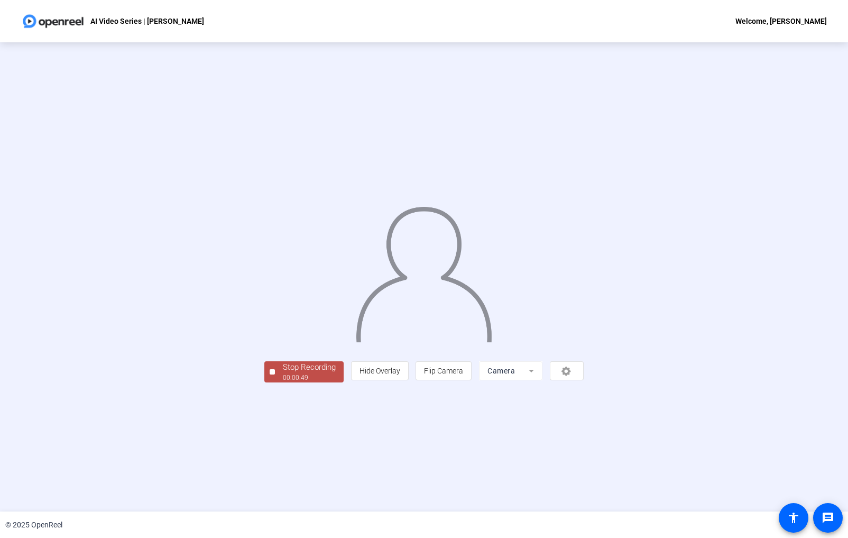
click at [283, 373] on div "Stop Recording" at bounding box center [309, 367] width 53 height 12
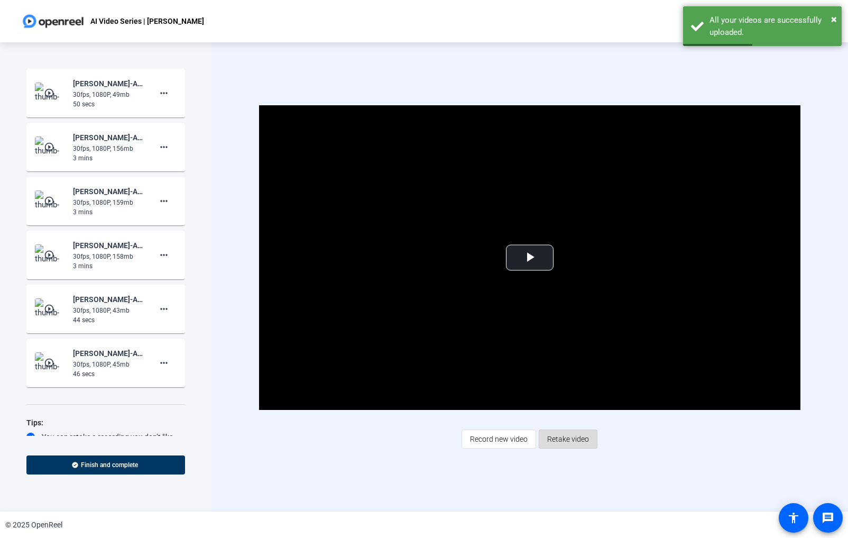
click at [572, 442] on span "Retake video" at bounding box center [568, 439] width 42 height 20
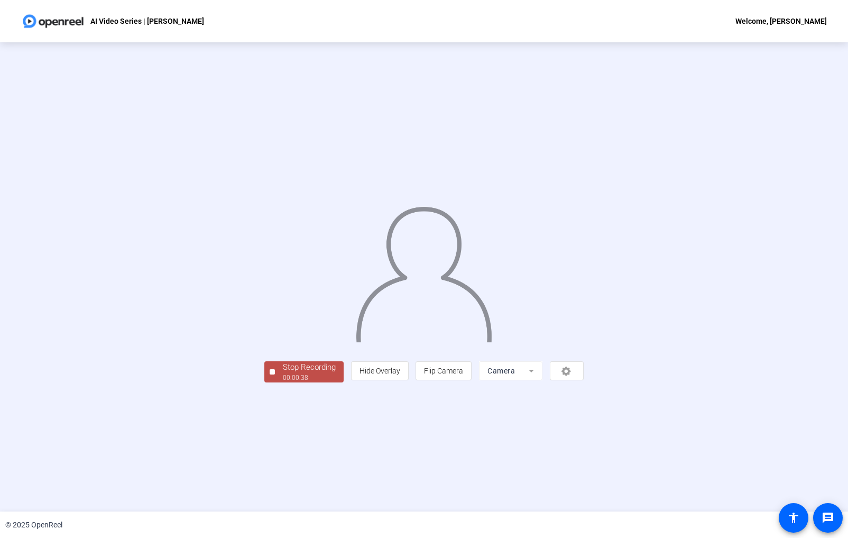
click at [283, 382] on div "00:00:38" at bounding box center [309, 378] width 53 height 10
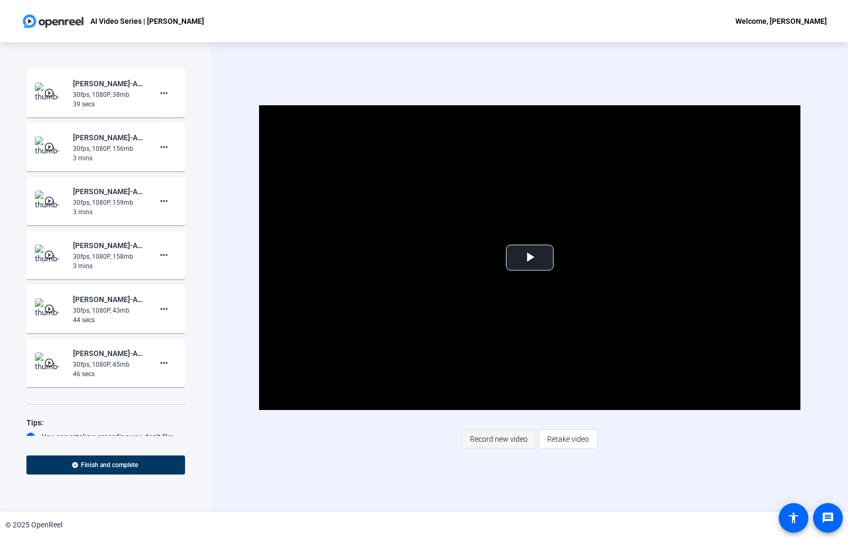
click at [492, 442] on span "Record new video" at bounding box center [499, 439] width 58 height 20
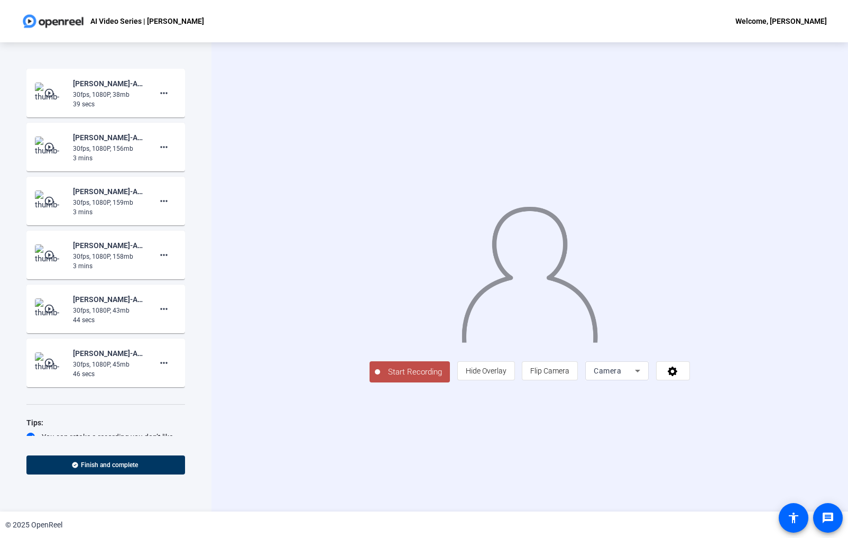
click at [370, 382] on button "Start Recording" at bounding box center [410, 371] width 80 height 21
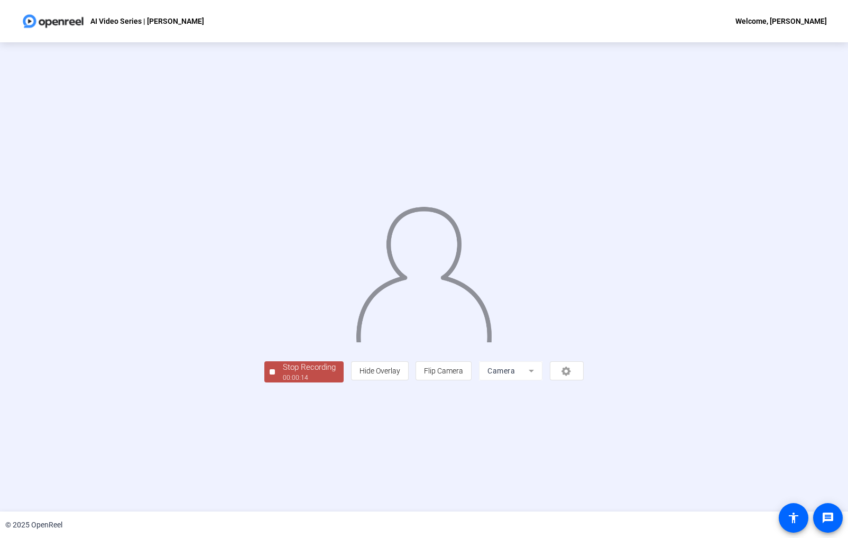
click at [283, 373] on div "Stop Recording" at bounding box center [309, 367] width 53 height 12
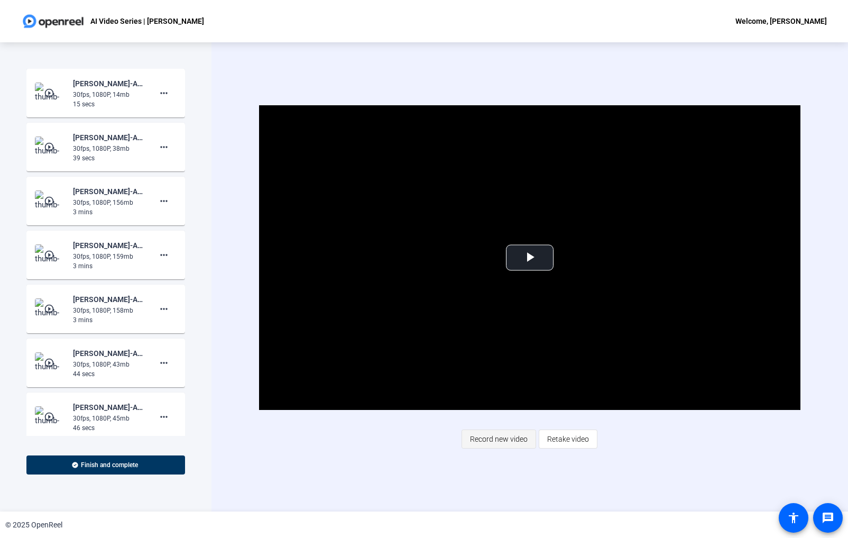
click at [511, 442] on span "Record new video" at bounding box center [499, 439] width 58 height 20
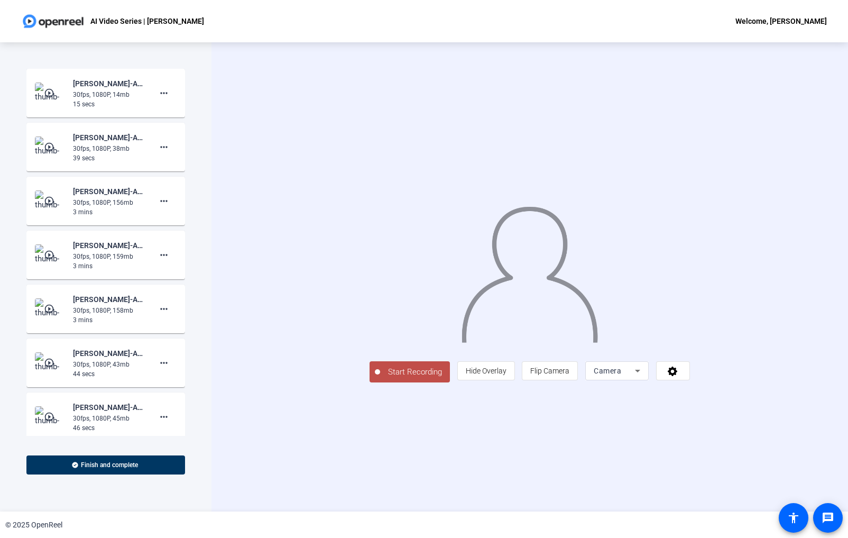
click at [380, 378] on span "Start Recording" at bounding box center [415, 372] width 70 height 12
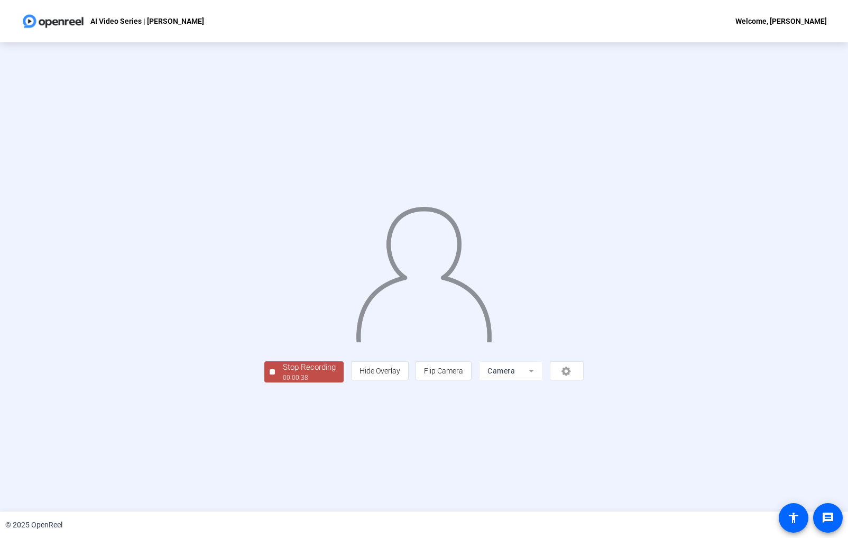
click at [283, 373] on div "Stop Recording" at bounding box center [309, 367] width 53 height 12
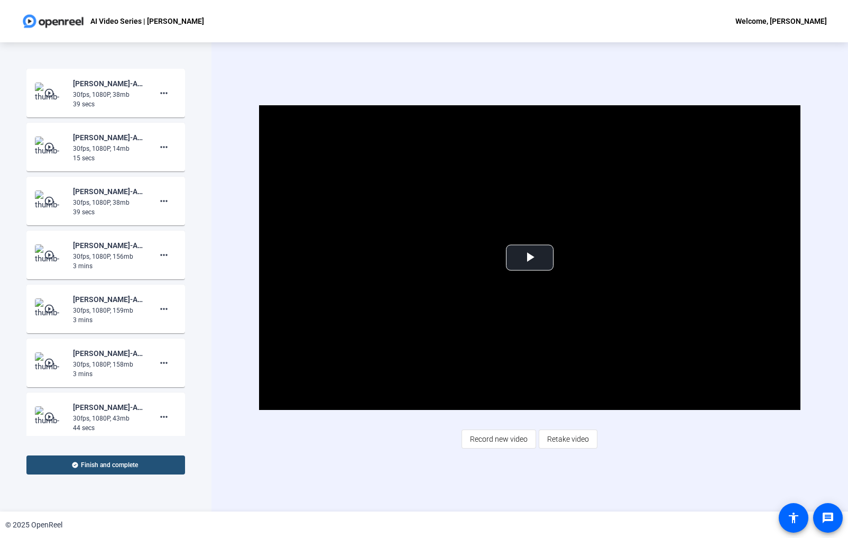
click at [104, 465] on span "Finish and complete" at bounding box center [109, 464] width 57 height 8
